Goal: Task Accomplishment & Management: Use online tool/utility

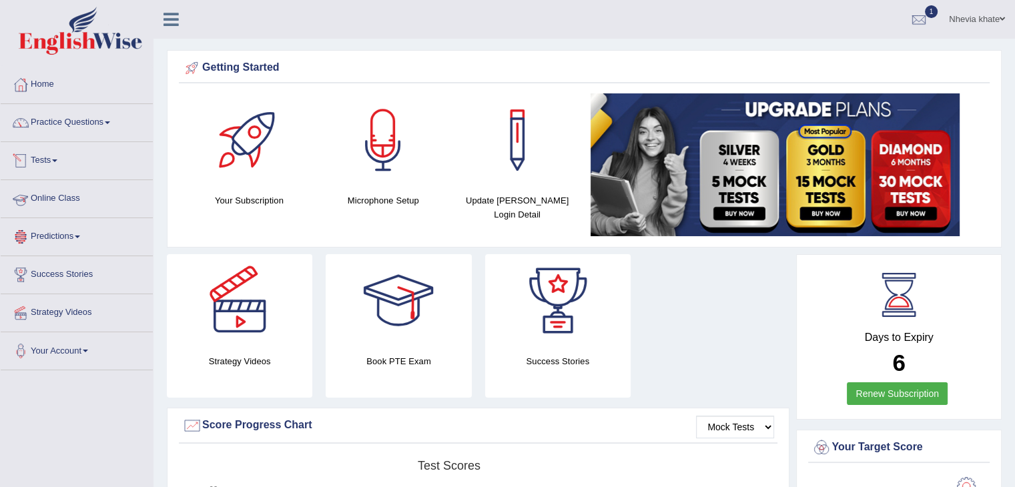
click at [63, 158] on link "Tests" at bounding box center [77, 158] width 152 height 33
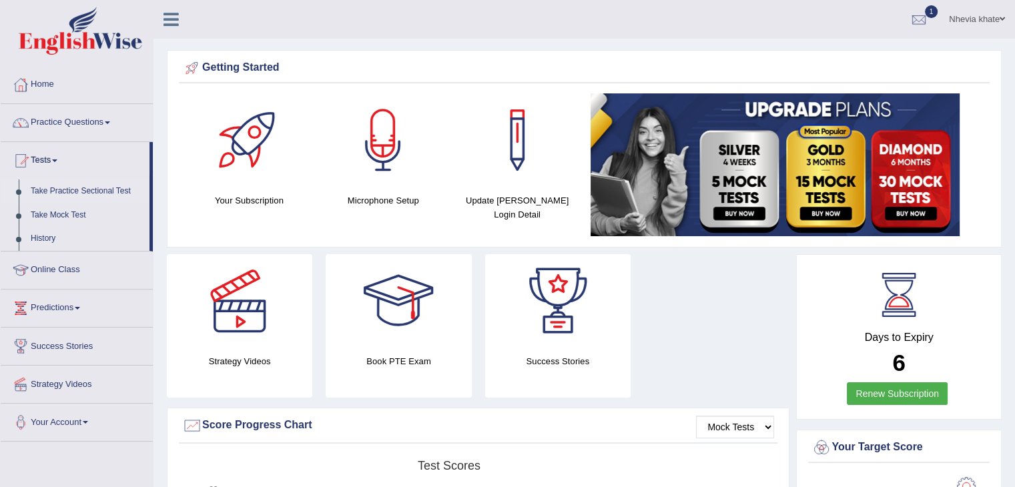
click at [67, 184] on link "Take Practice Sectional Test" at bounding box center [87, 192] width 125 height 24
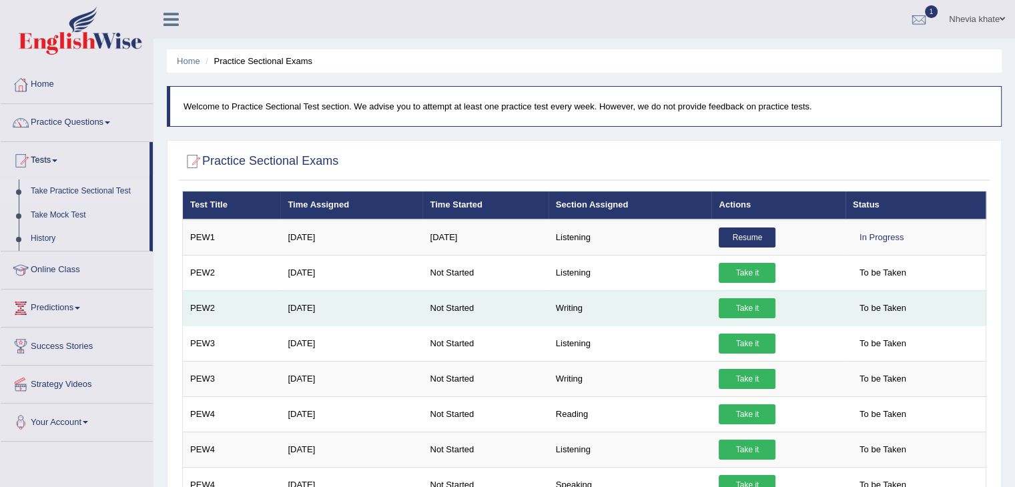
click at [738, 307] on link "Take it" at bounding box center [747, 308] width 57 height 20
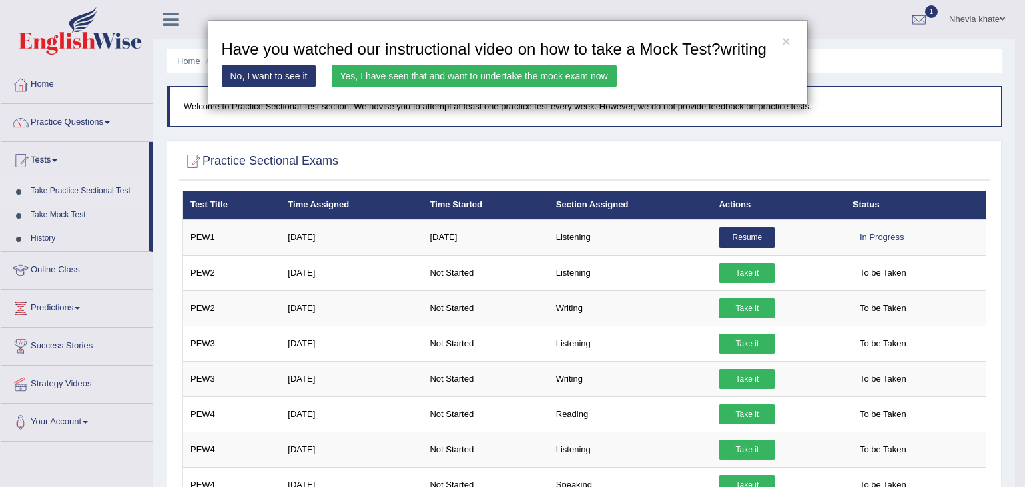
click at [484, 74] on link "Yes, I have seen that and want to undertake the mock exam now" at bounding box center [474, 76] width 285 height 23
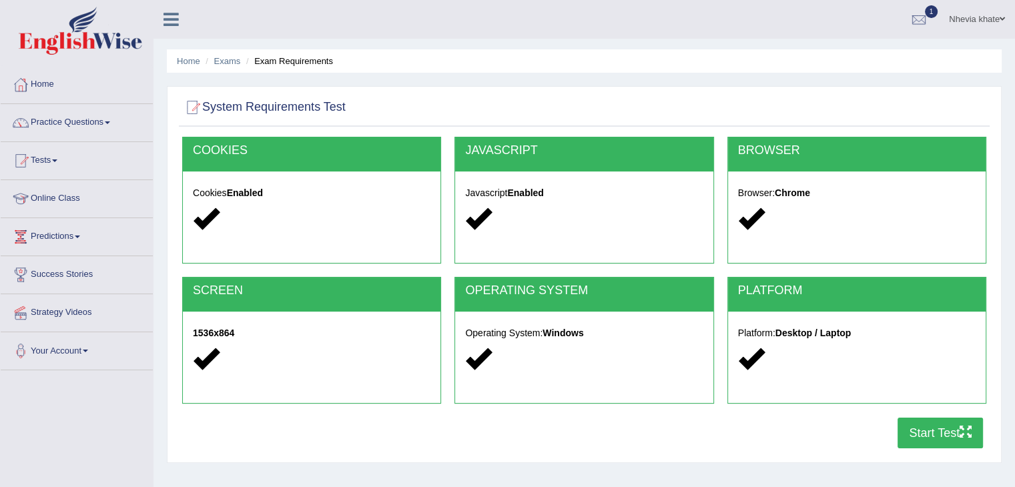
click at [928, 433] on button "Start Test" at bounding box center [940, 433] width 85 height 31
